Goal: Transaction & Acquisition: Purchase product/service

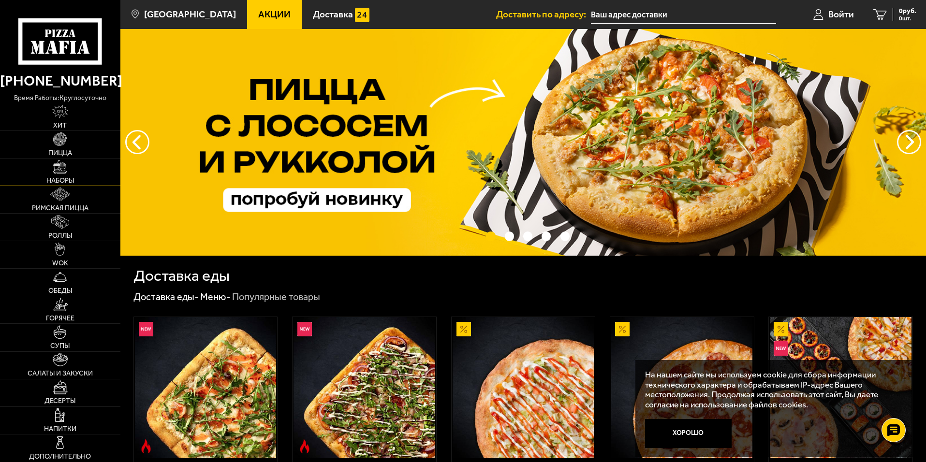
click at [50, 177] on span "Наборы" at bounding box center [60, 180] width 28 height 7
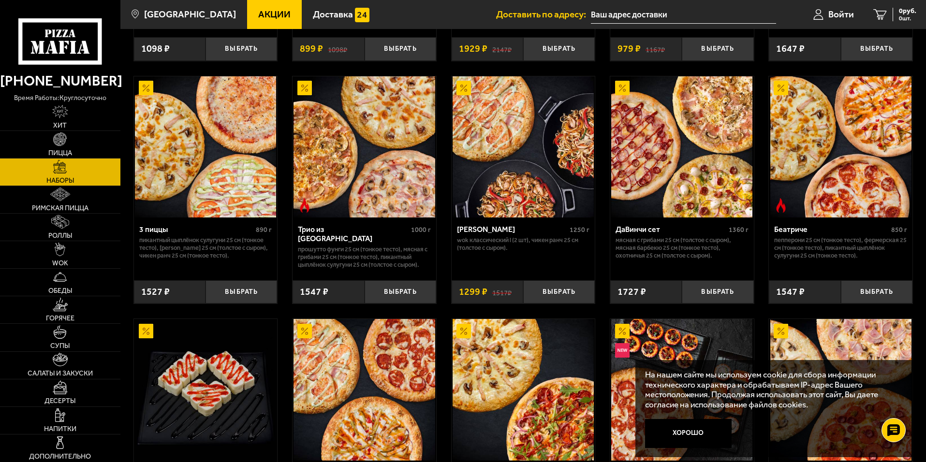
scroll to position [290, 0]
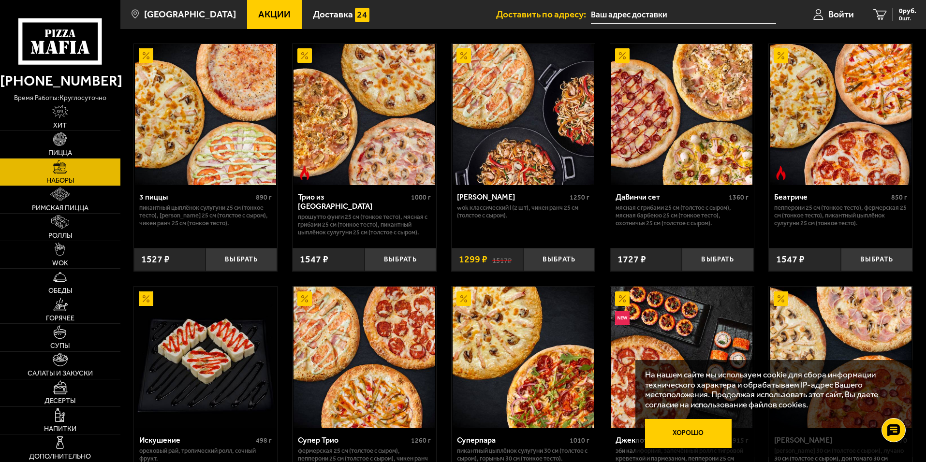
click at [691, 432] on button "Хорошо" at bounding box center [688, 433] width 87 height 29
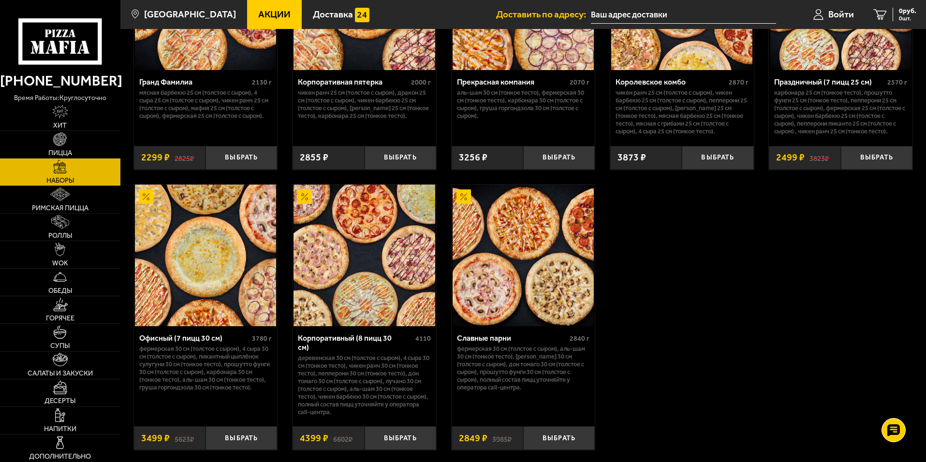
scroll to position [1402, 0]
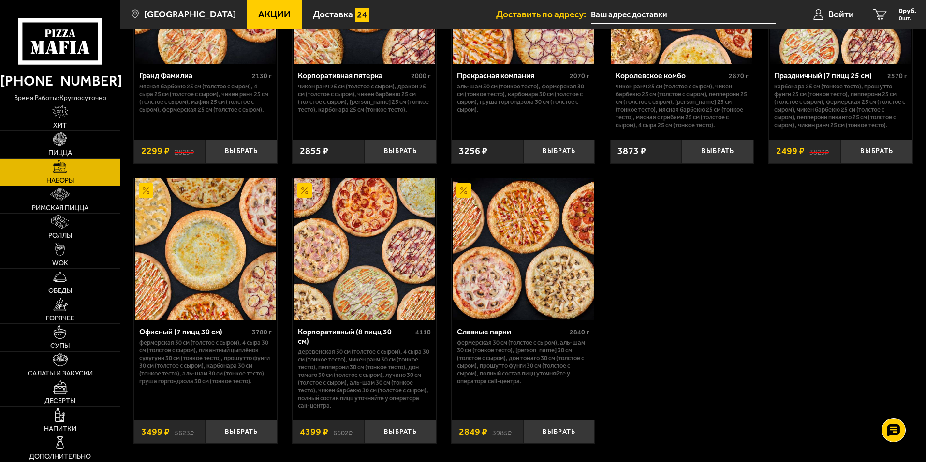
click at [209, 273] on img at bounding box center [205, 248] width 141 height 141
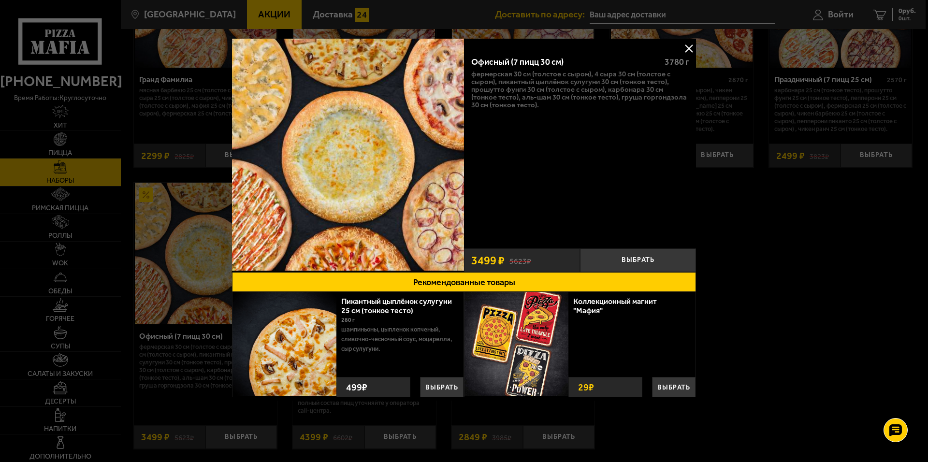
click at [385, 199] on img at bounding box center [348, 155] width 232 height 232
click at [689, 47] on button at bounding box center [689, 48] width 15 height 15
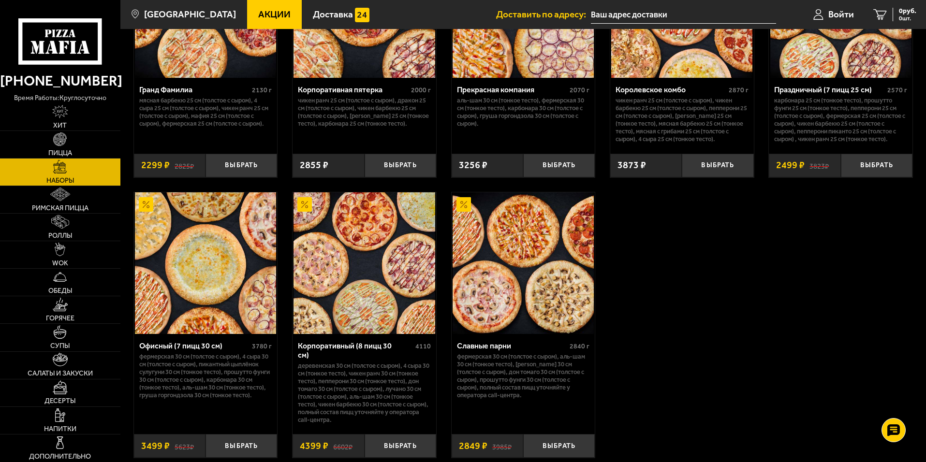
scroll to position [1402, 0]
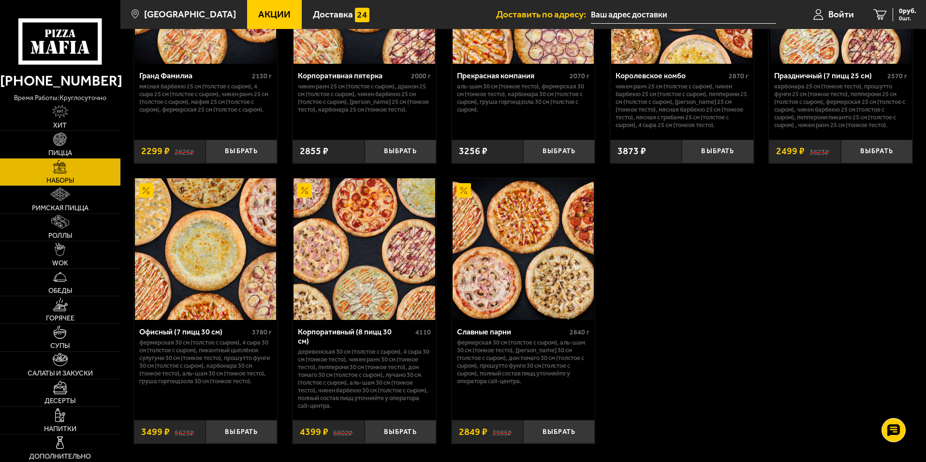
click at [213, 291] on img at bounding box center [205, 248] width 141 height 141
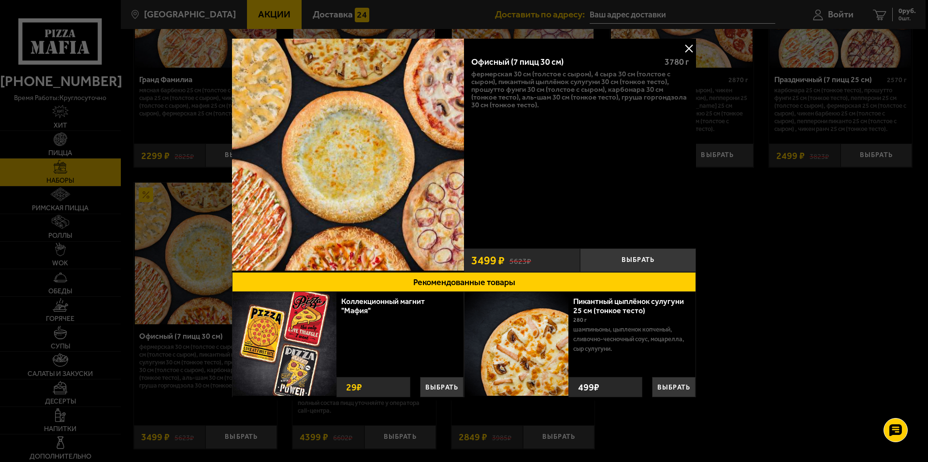
click at [409, 185] on img at bounding box center [348, 155] width 232 height 232
click at [537, 80] on p "Фермерская 30 см (толстое с сыром), 4 сыра 30 см (толстое с сыром), Пикантный ц…" at bounding box center [580, 89] width 218 height 39
click at [480, 282] on button "Рекомендованные товары" at bounding box center [464, 282] width 464 height 20
click at [640, 262] on button "Выбрать" at bounding box center [638, 261] width 116 height 24
click at [900, 11] on div at bounding box center [464, 231] width 928 height 462
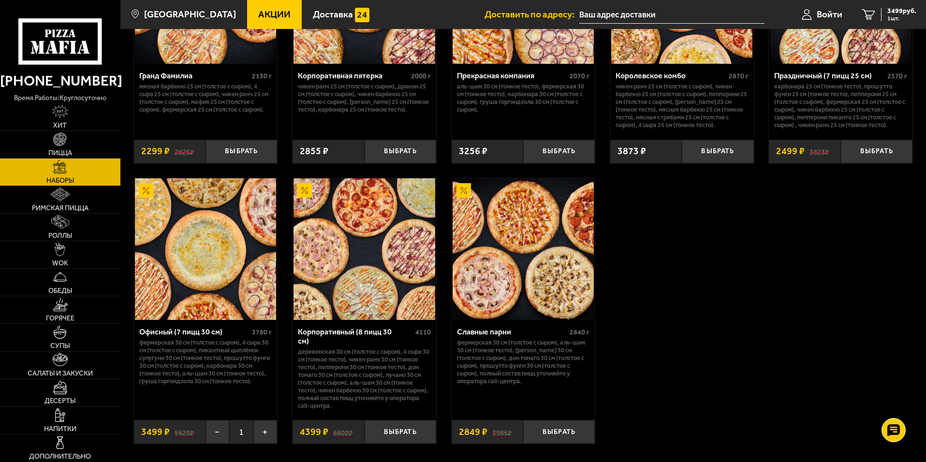
click at [900, 11] on span "3499 руб." at bounding box center [901, 11] width 29 height 7
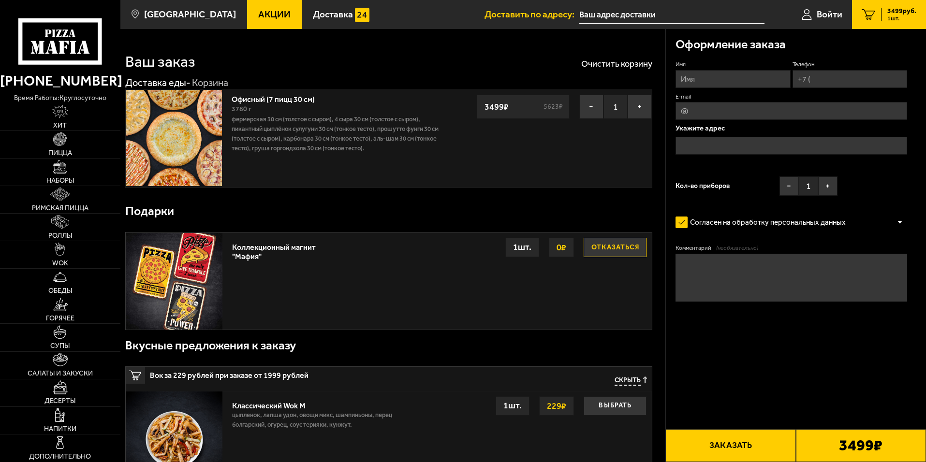
click at [623, 247] on button "Отказаться" at bounding box center [615, 247] width 63 height 19
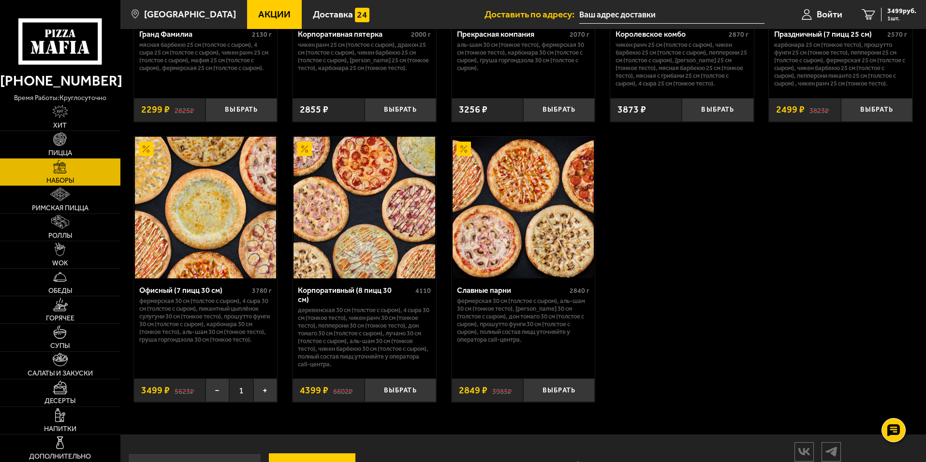
scroll to position [1450, 0]
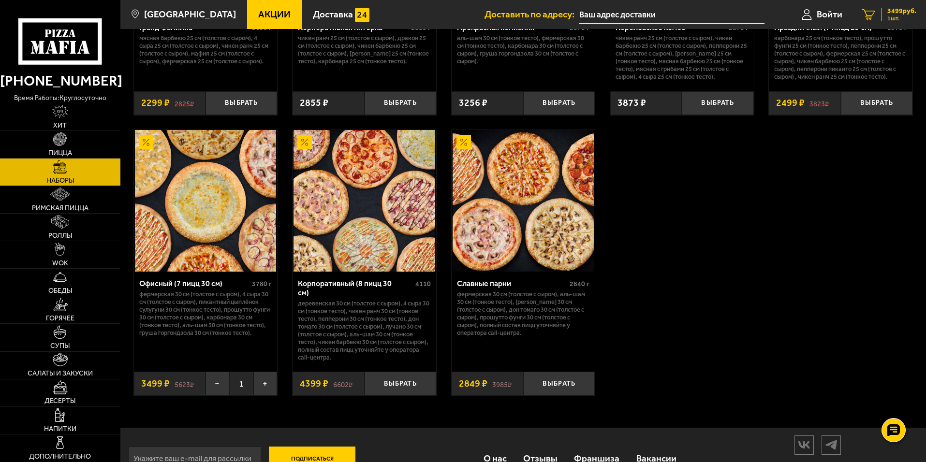
click at [897, 12] on span "3499 руб." at bounding box center [901, 11] width 29 height 7
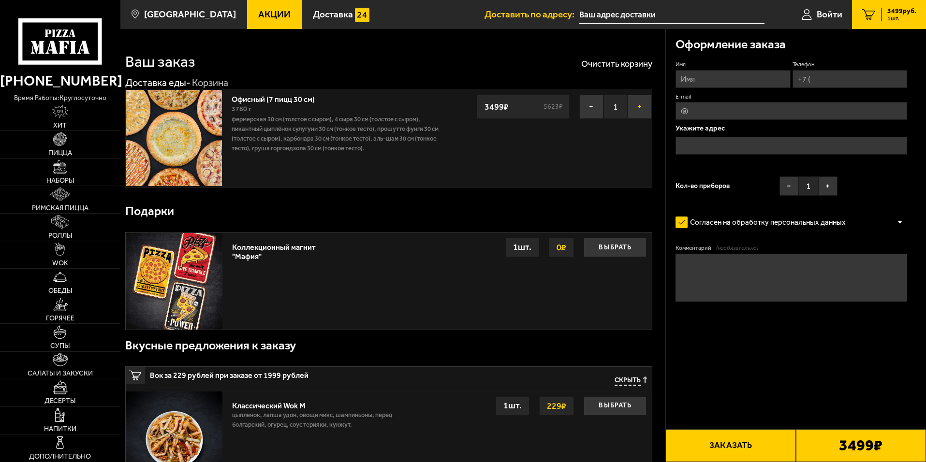
click at [640, 104] on button "+" at bounding box center [640, 107] width 24 height 24
click at [586, 108] on button "−" at bounding box center [591, 107] width 24 height 24
click at [701, 80] on input "Имя" at bounding box center [732, 79] width 115 height 18
type input "[PERSON_NAME]"
click at [813, 78] on input "Телефон" at bounding box center [849, 79] width 115 height 18
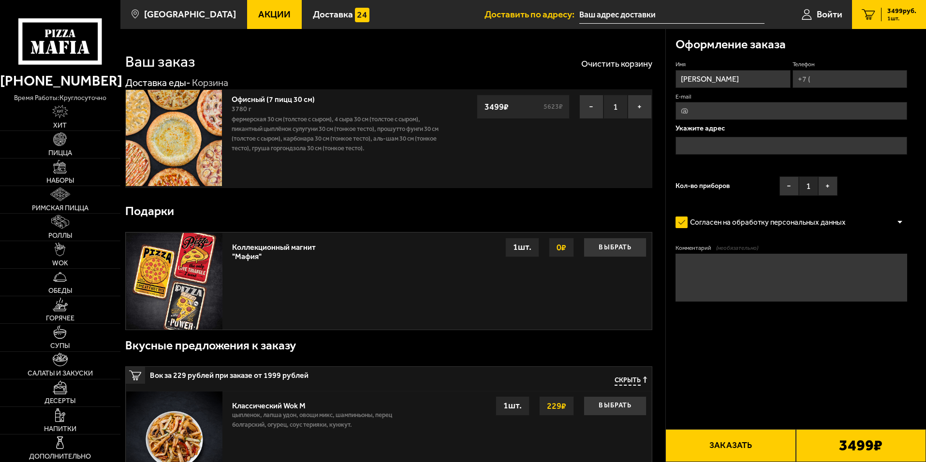
click at [817, 77] on input "Телефон" at bounding box center [849, 79] width 115 height 18
click at [815, 79] on input "Телефон" at bounding box center [849, 79] width 115 height 18
type input "+7 (921) 985"
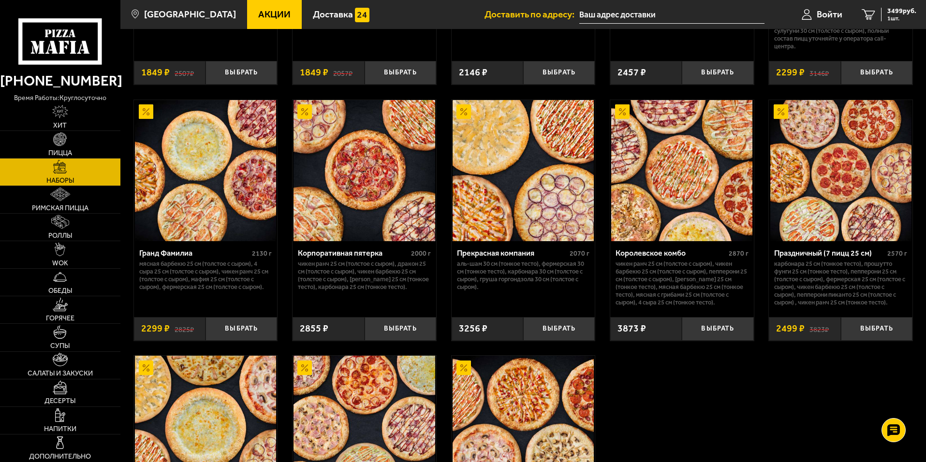
scroll to position [1209, 0]
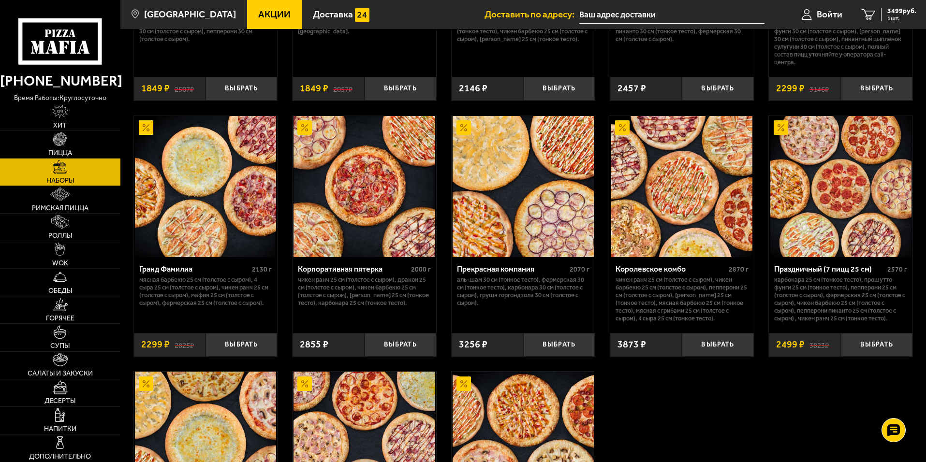
click at [664, 234] on img at bounding box center [681, 186] width 141 height 141
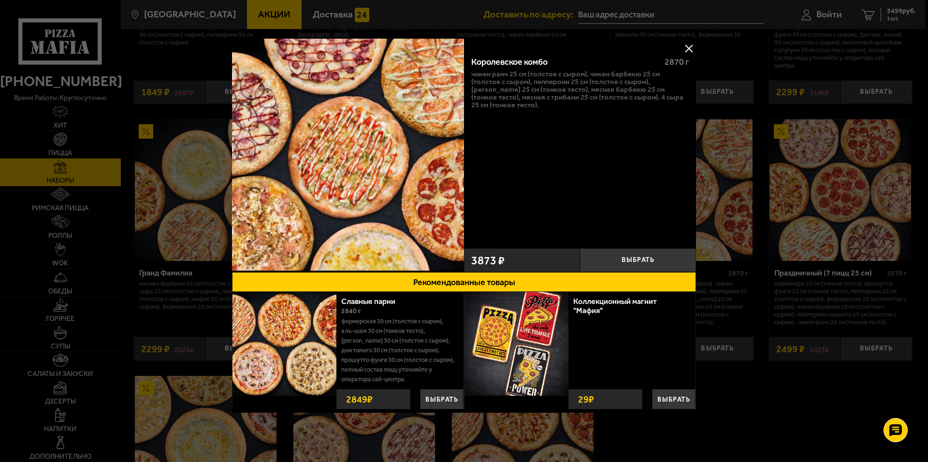
click at [689, 49] on button at bounding box center [689, 48] width 15 height 15
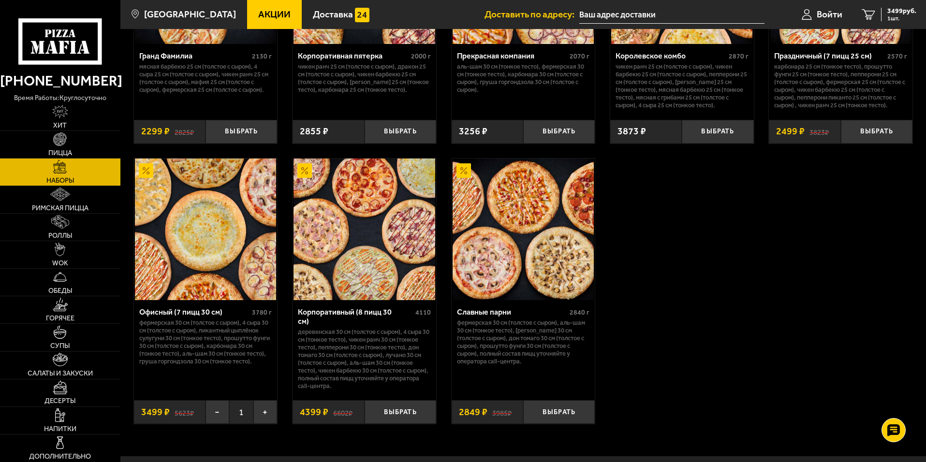
scroll to position [1474, 0]
